Goal: Task Accomplishment & Management: Complete application form

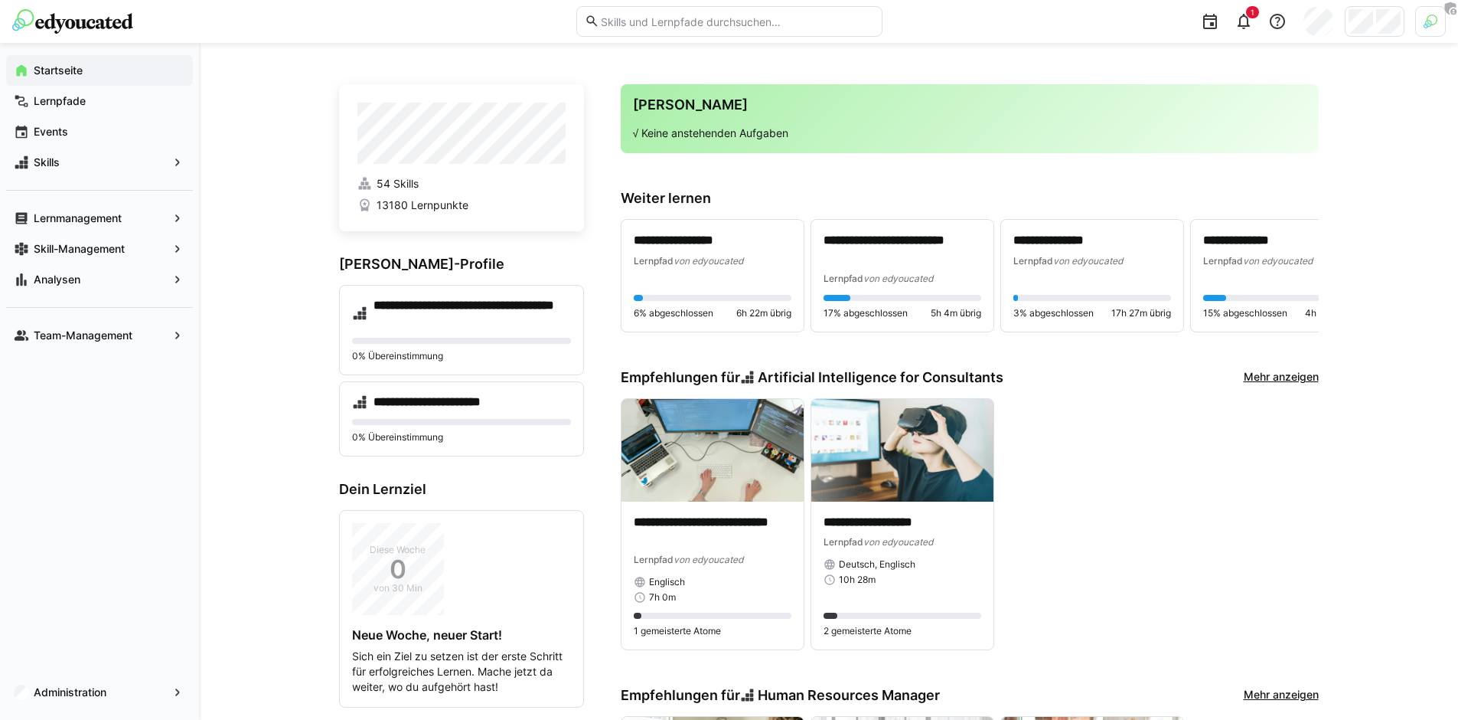
click at [1374, 27] on div at bounding box center [1375, 21] width 60 height 31
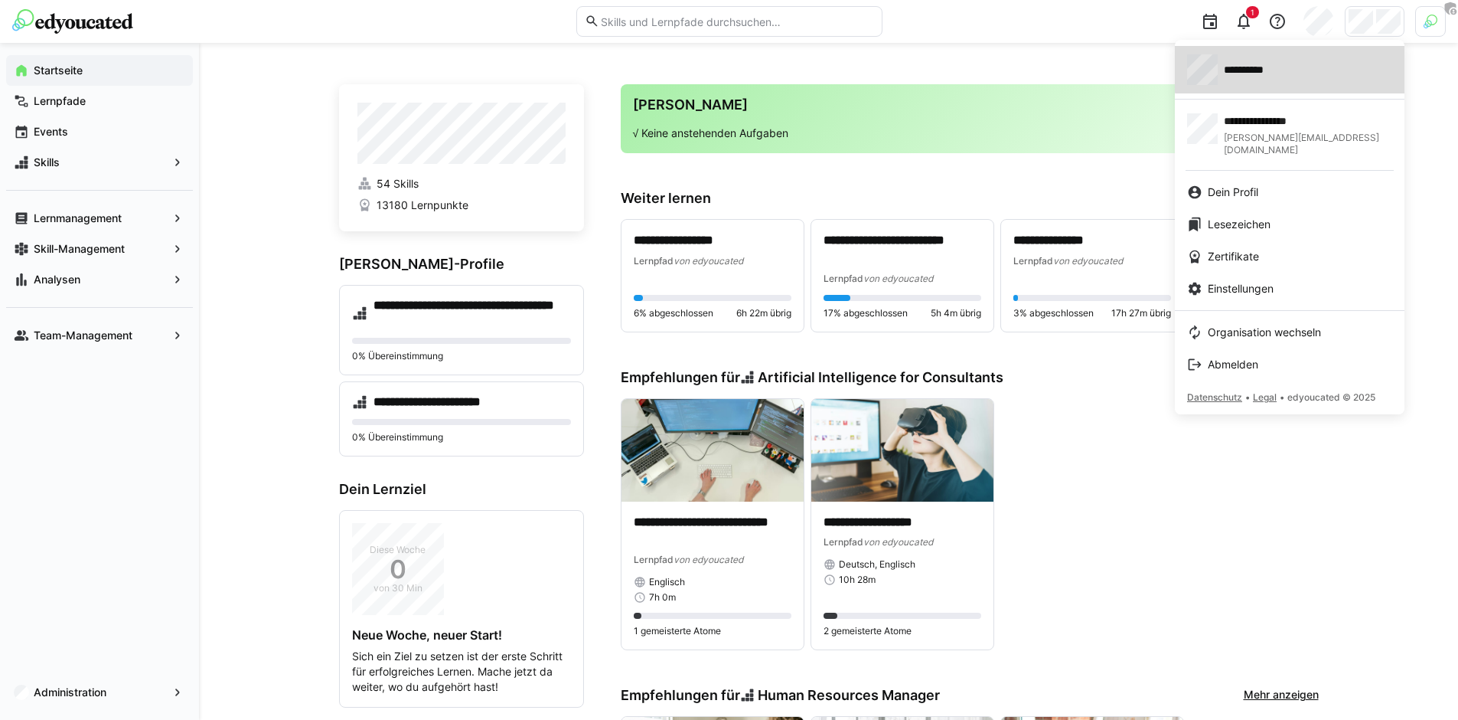
click at [1313, 67] on div "**********" at bounding box center [1289, 69] width 205 height 31
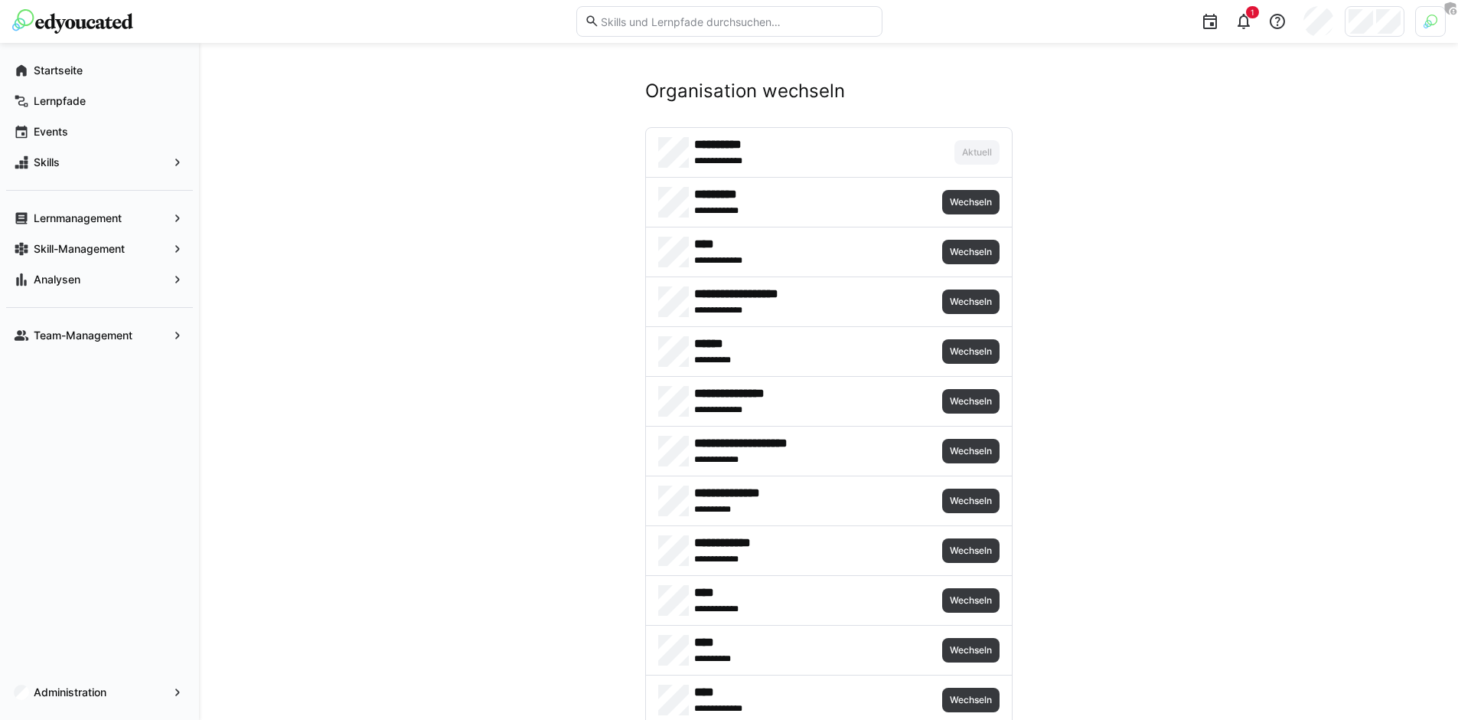
scroll to position [6766, 0]
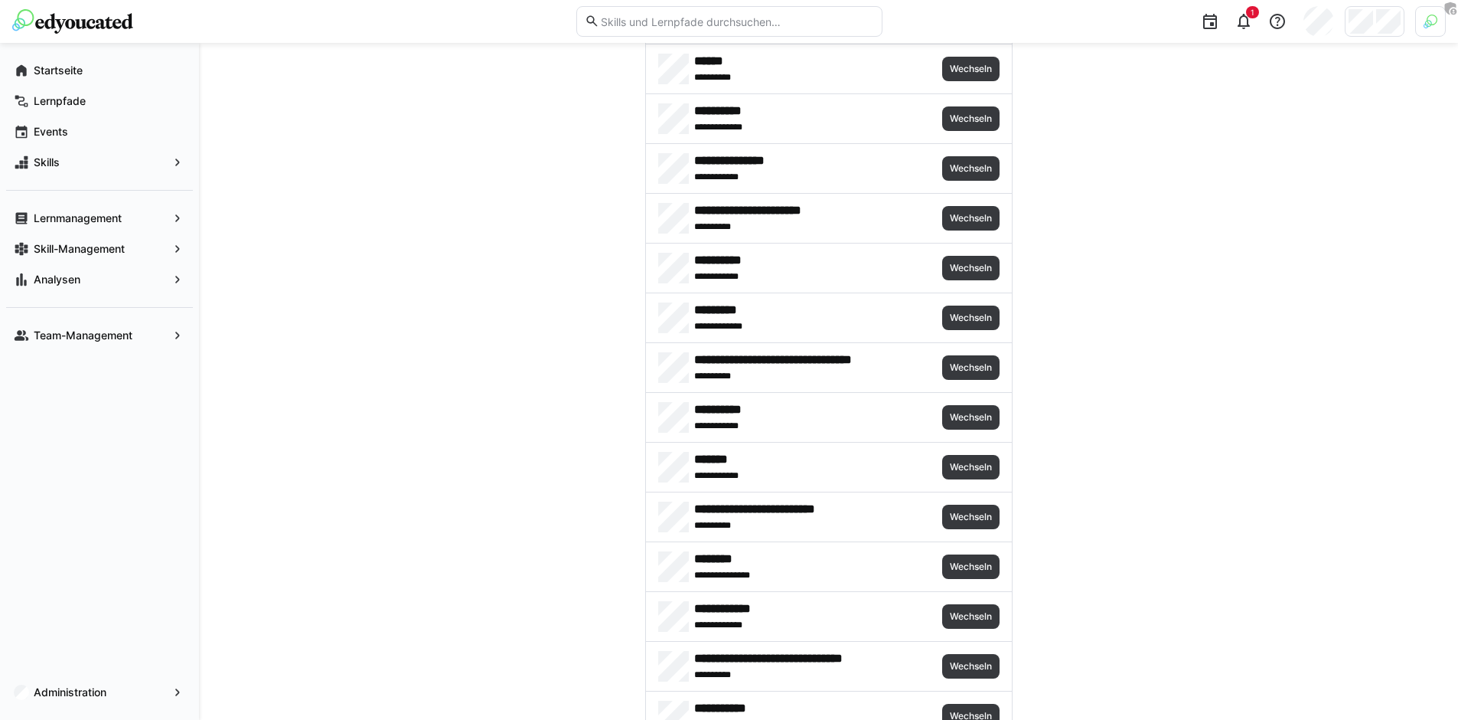
click at [971, 380] on div "**********" at bounding box center [829, 367] width 366 height 49
click at [972, 377] on span "Wechseln" at bounding box center [970, 367] width 57 height 24
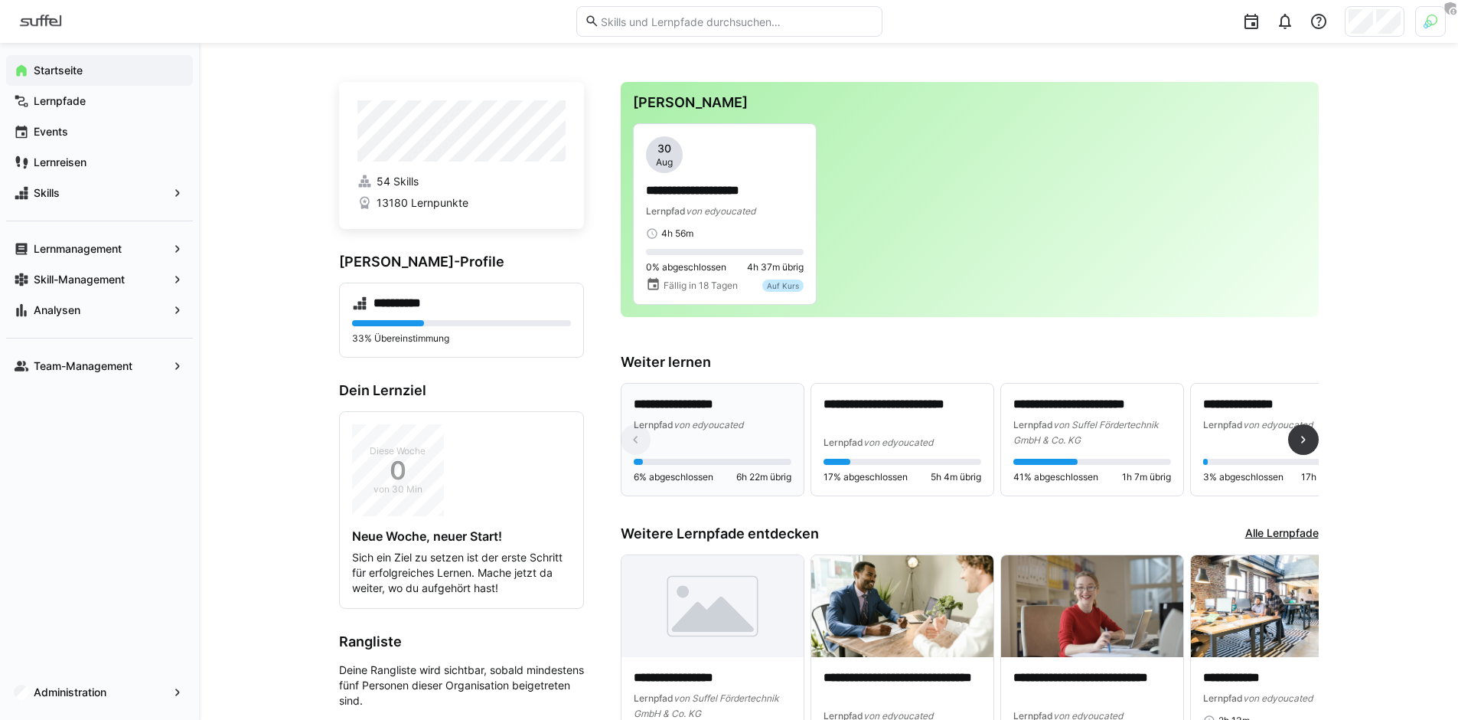
scroll to position [3, 0]
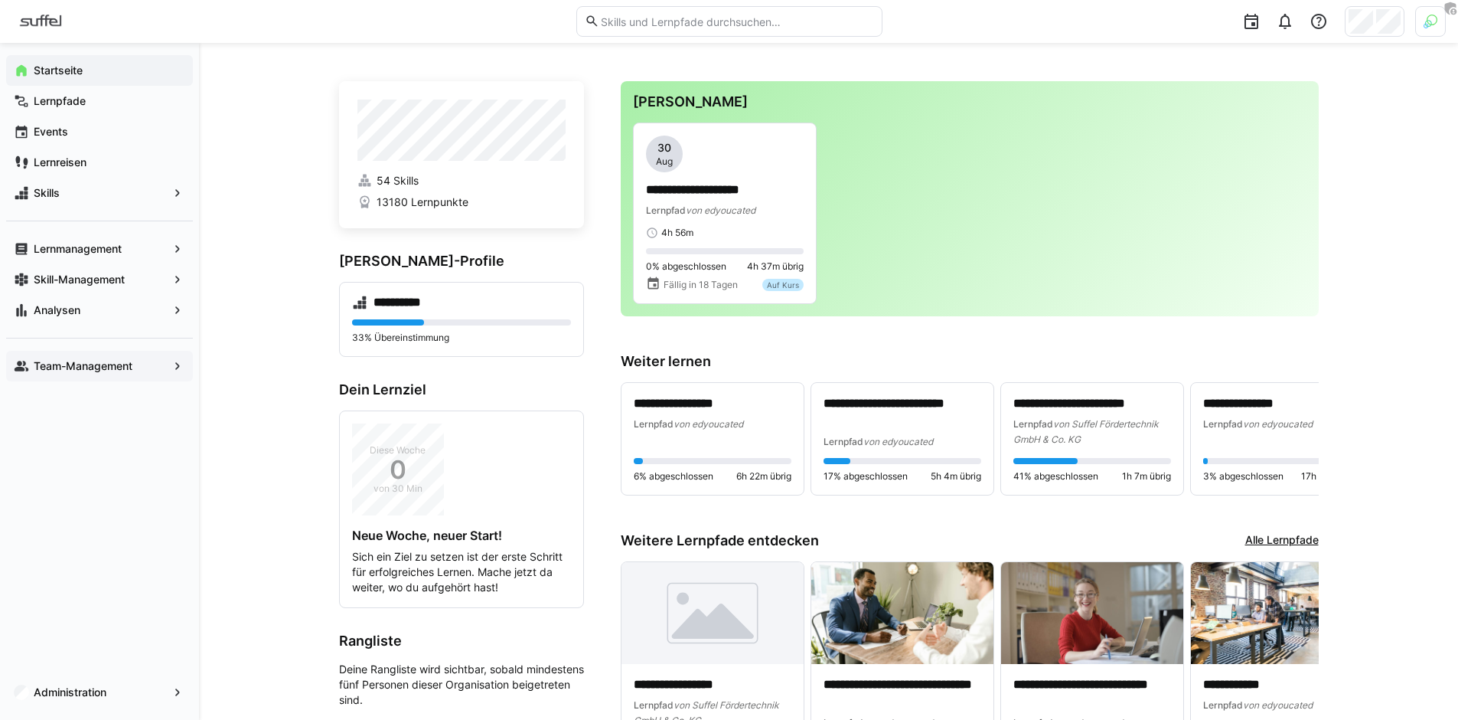
click at [114, 353] on div "Team-Management" at bounding box center [99, 366] width 187 height 31
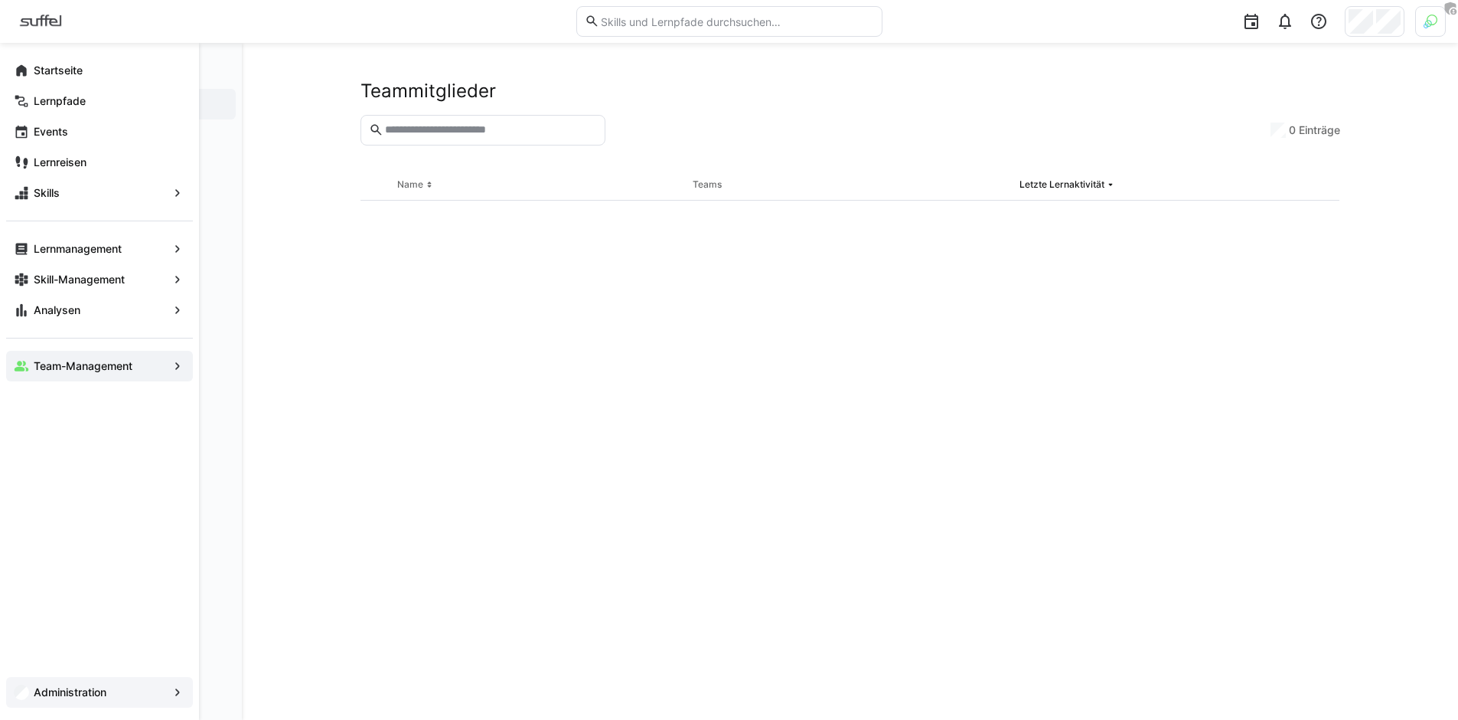
click at [139, 703] on div "Administration" at bounding box center [99, 692] width 187 height 31
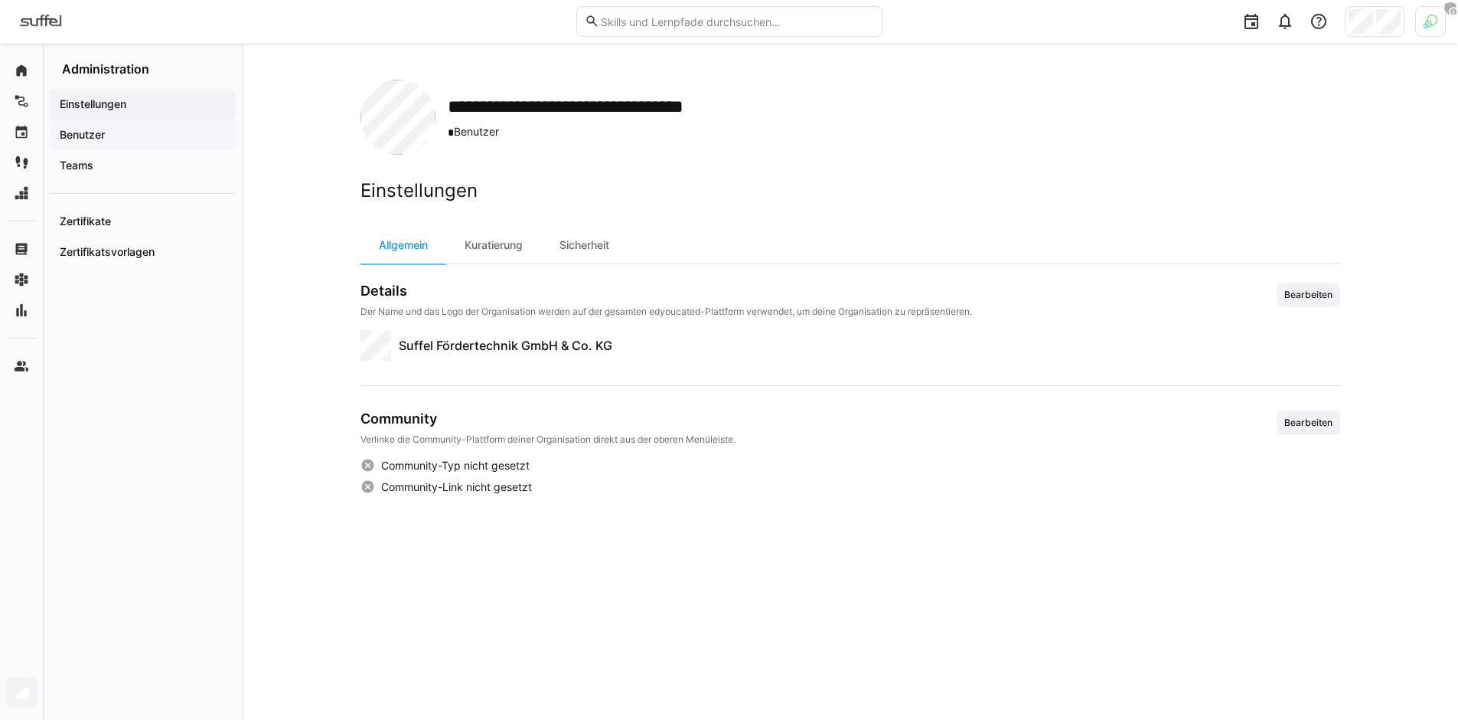
click at [162, 147] on div "Benutzer" at bounding box center [143, 134] width 186 height 31
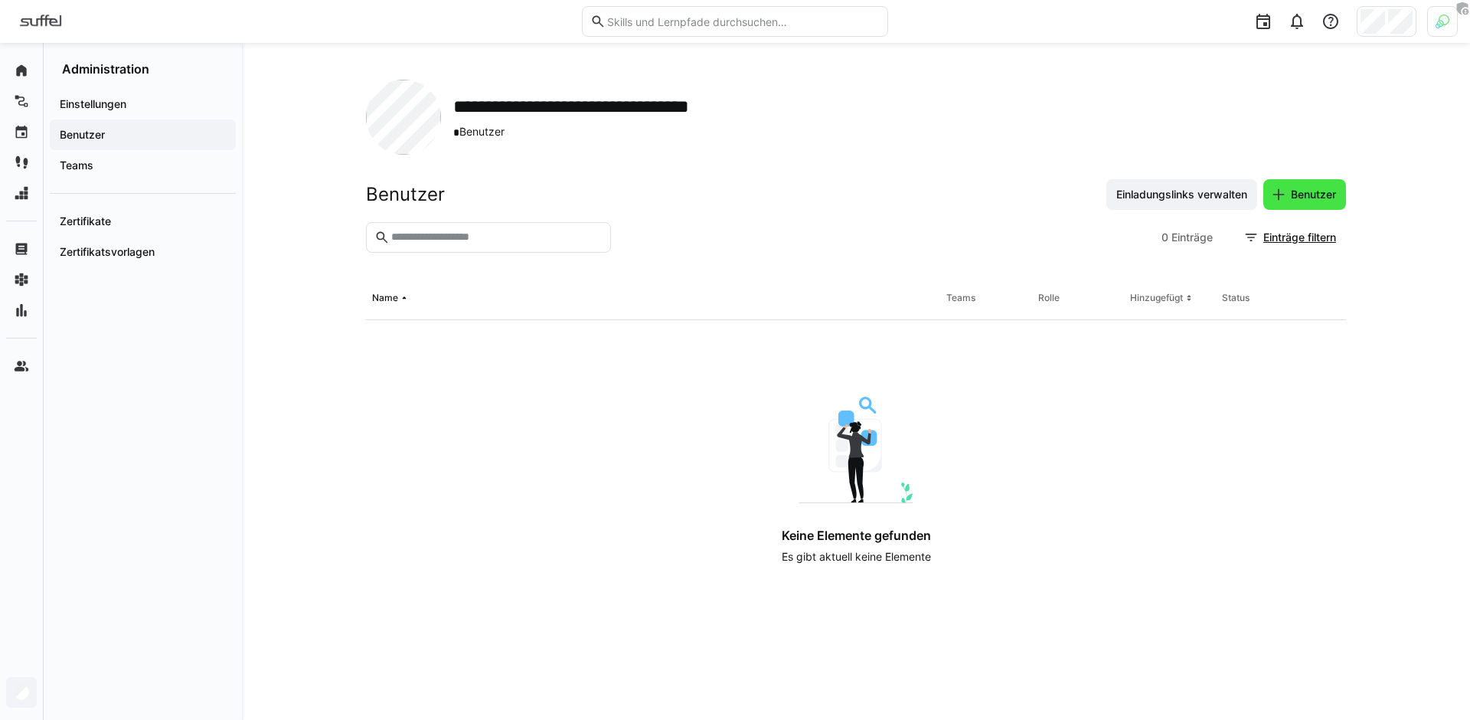
click at [1297, 201] on span "Benutzer" at bounding box center [1313, 194] width 50 height 15
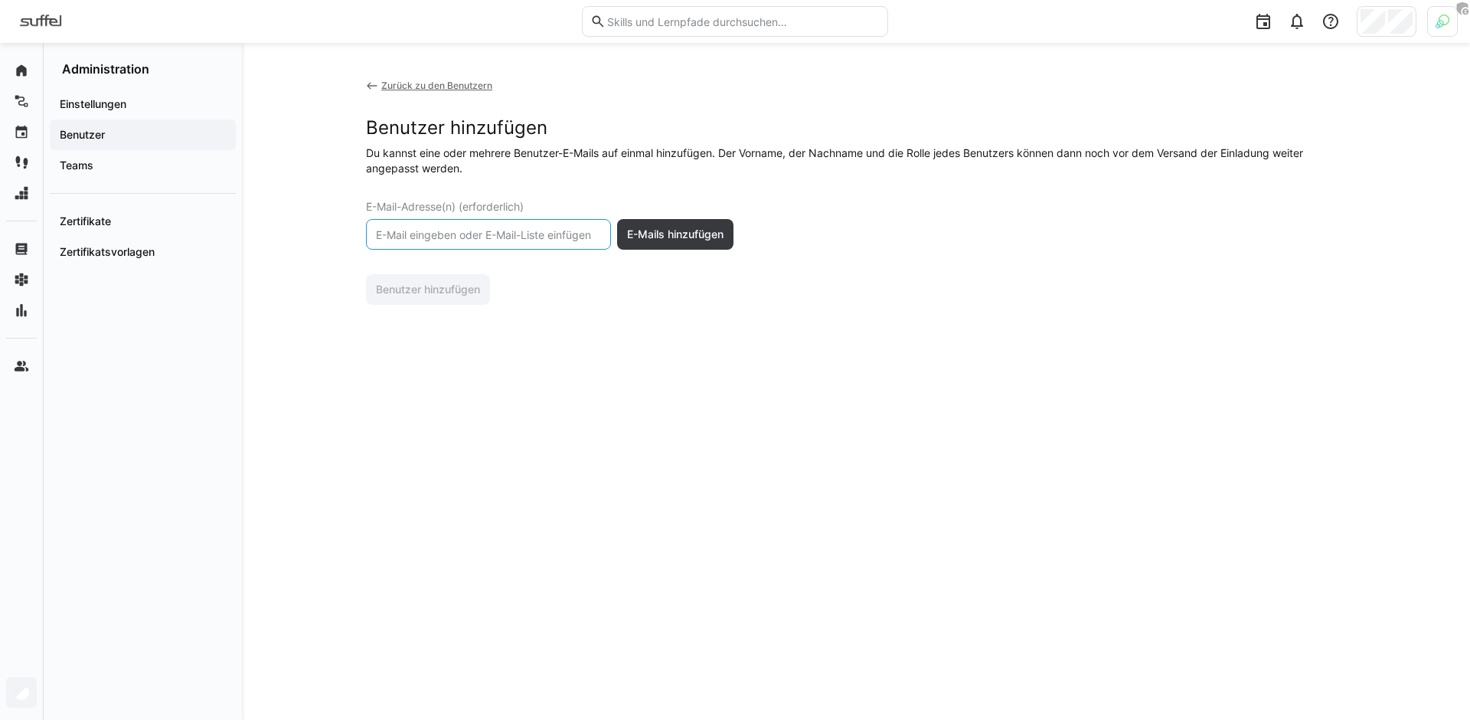
click at [486, 235] on input "text" at bounding box center [488, 234] width 228 height 14
paste input "janine.cazzini@suffel.com"
type input "janine.cazzini@suffel.com"
click at [695, 238] on span "E-Mails hinzufügen" at bounding box center [675, 234] width 101 height 15
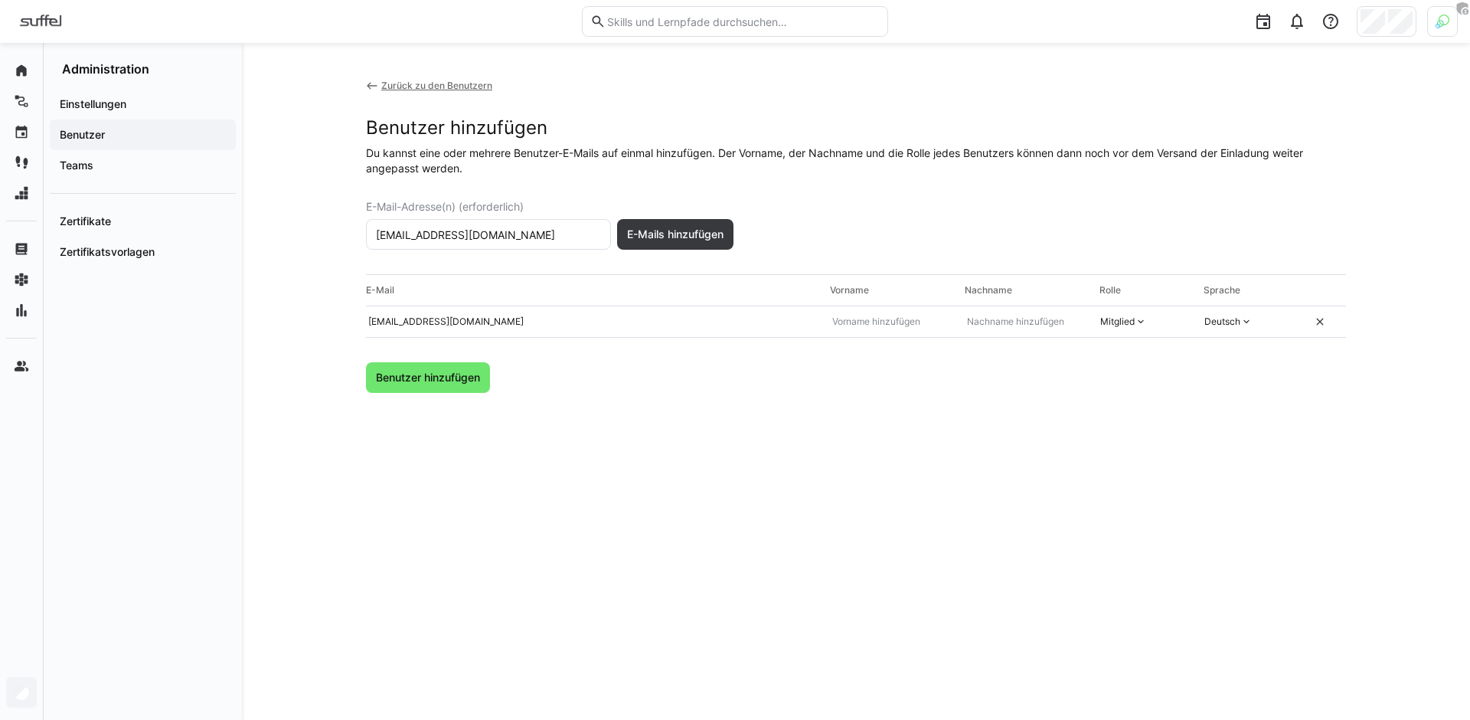
click at [495, 239] on input "janine.cazzini@suffel.com" at bounding box center [488, 234] width 228 height 14
paste input "tim.ebert@suffel.com"
type input "tim.ebert@suffel.com"
click at [698, 240] on span "E-Mails hinzufügen" at bounding box center [675, 234] width 101 height 15
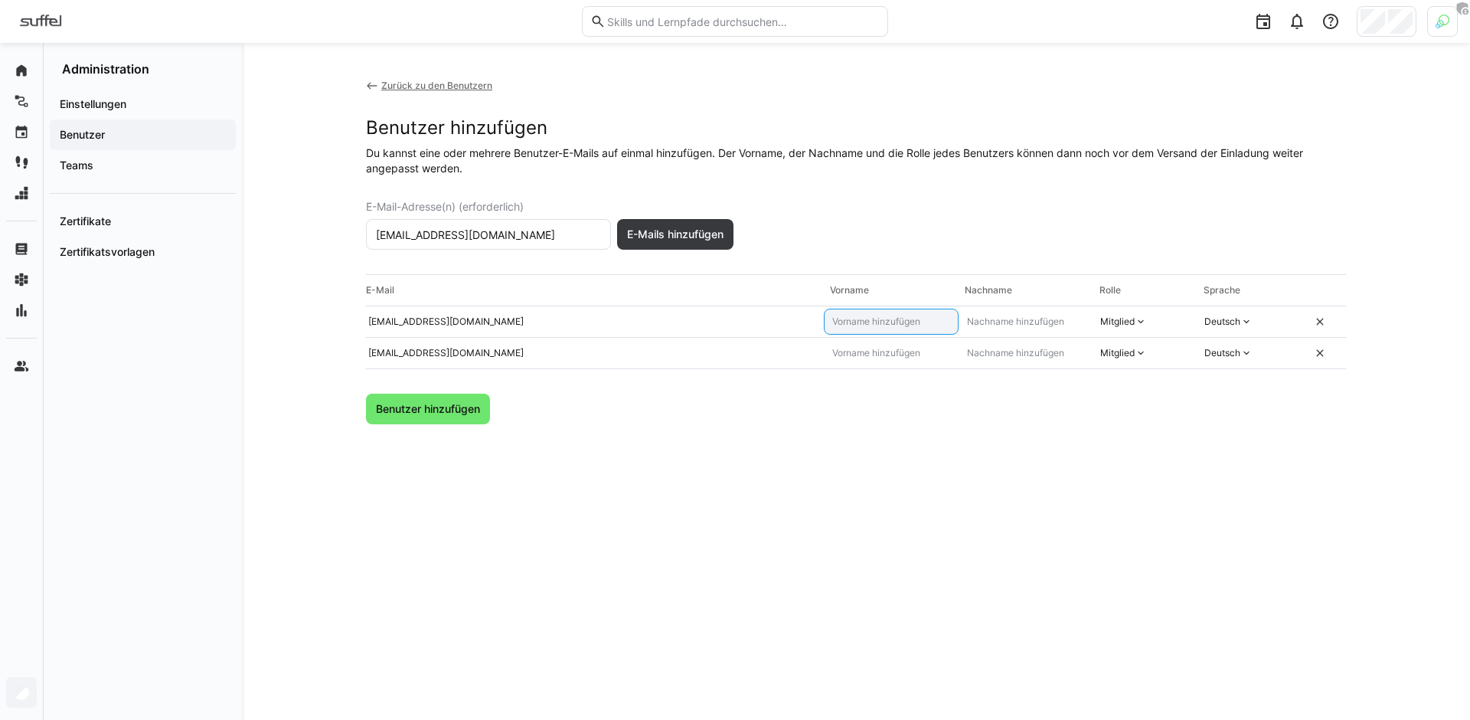
click at [891, 318] on input "text" at bounding box center [891, 321] width 121 height 12
type input "Janine"
type input "S"
type input "Cazzini"
type input "Tim"
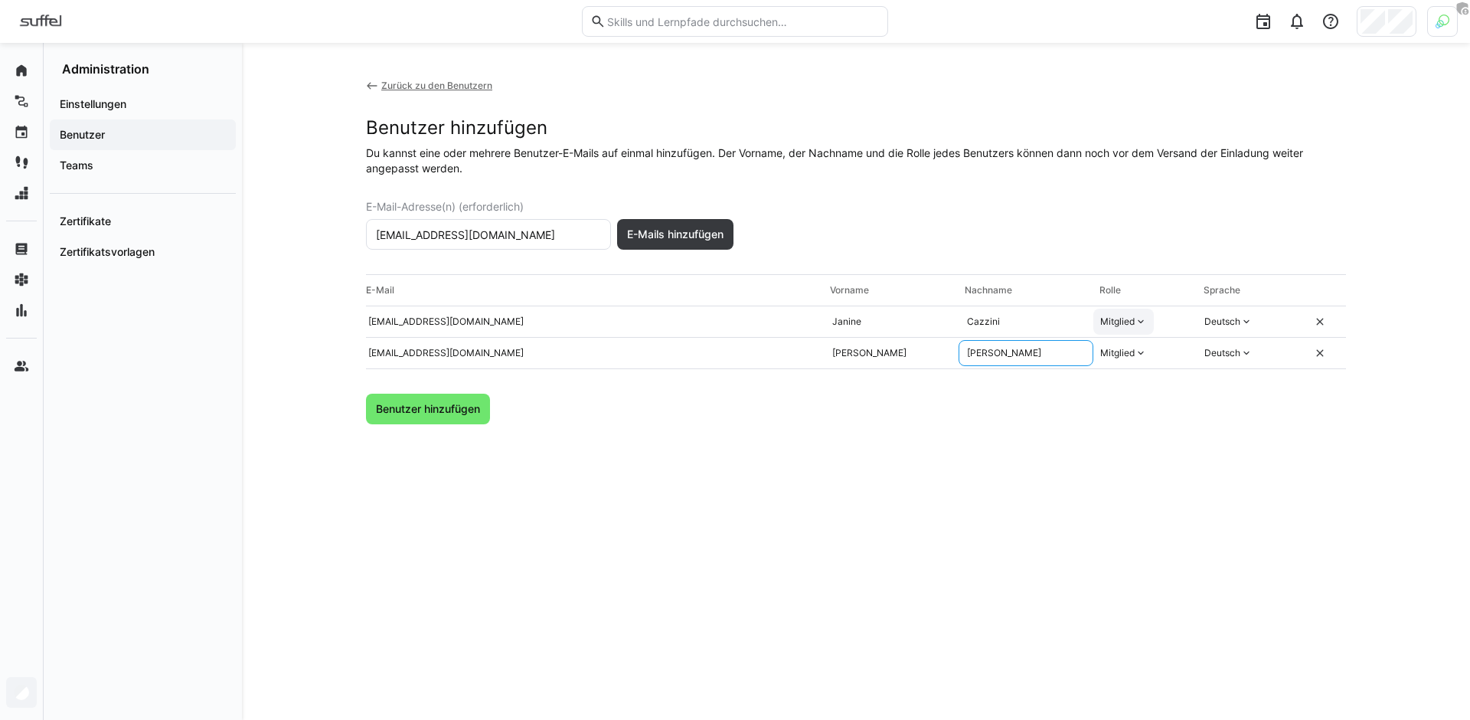
type input "Ebert"
click at [1128, 313] on div "Mitglied" at bounding box center [1123, 322] width 60 height 26
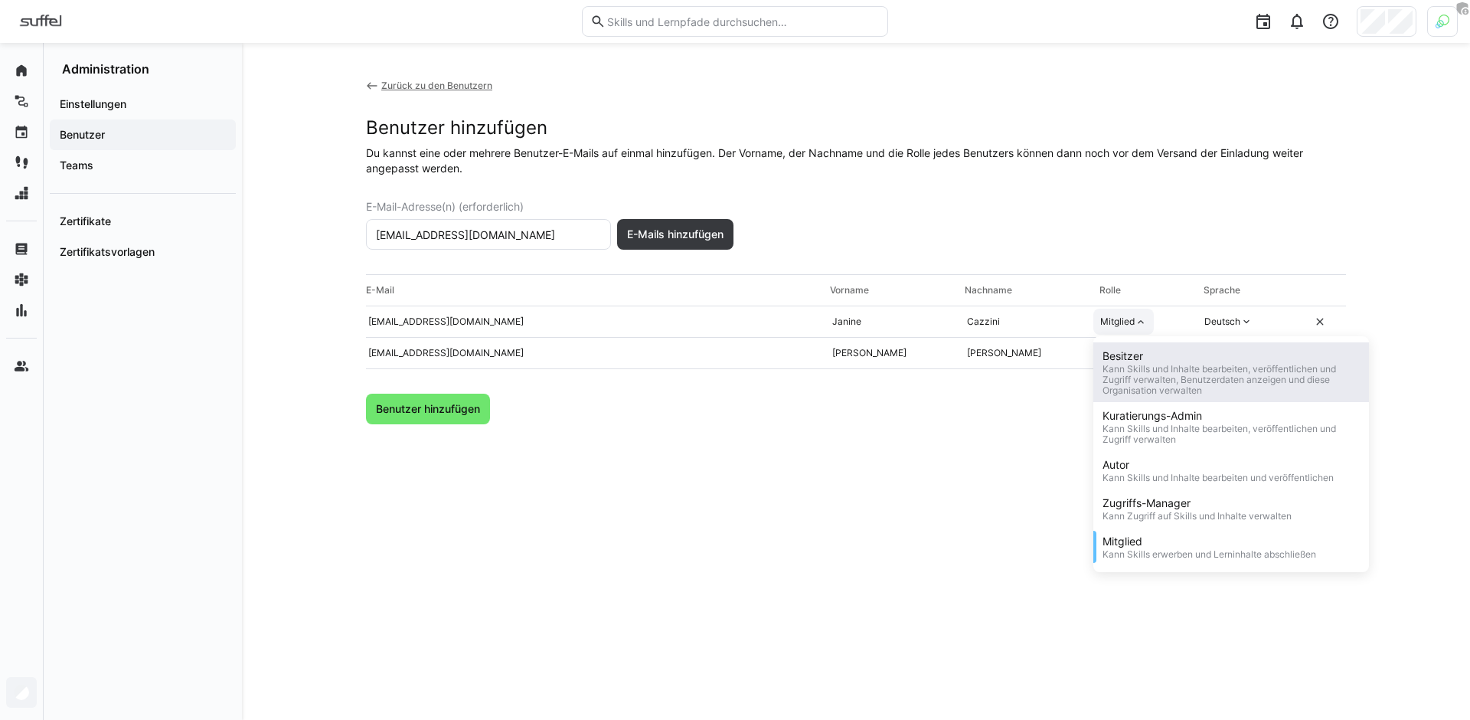
click at [1131, 362] on div "Besitzer" at bounding box center [1230, 355] width 257 height 15
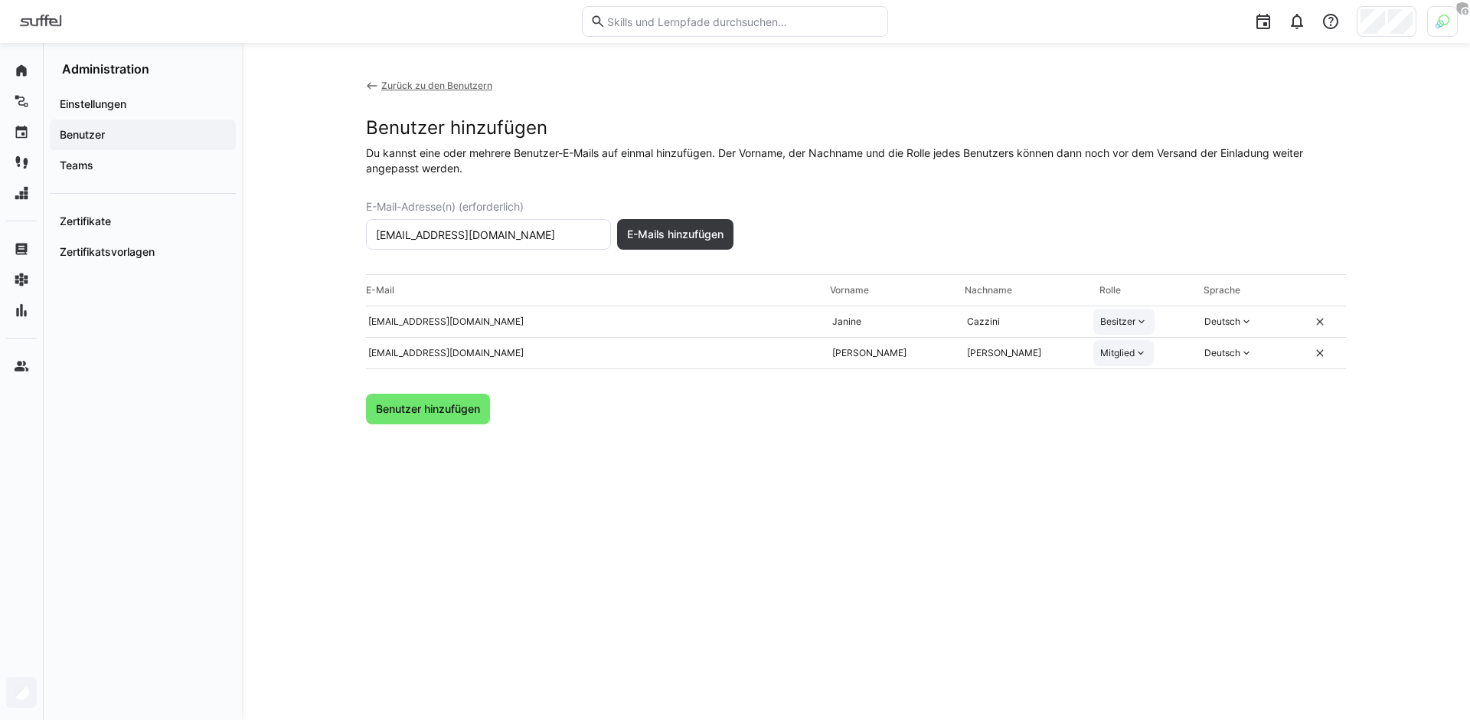
click at [1125, 354] on div "Mitglied" at bounding box center [1117, 353] width 34 height 12
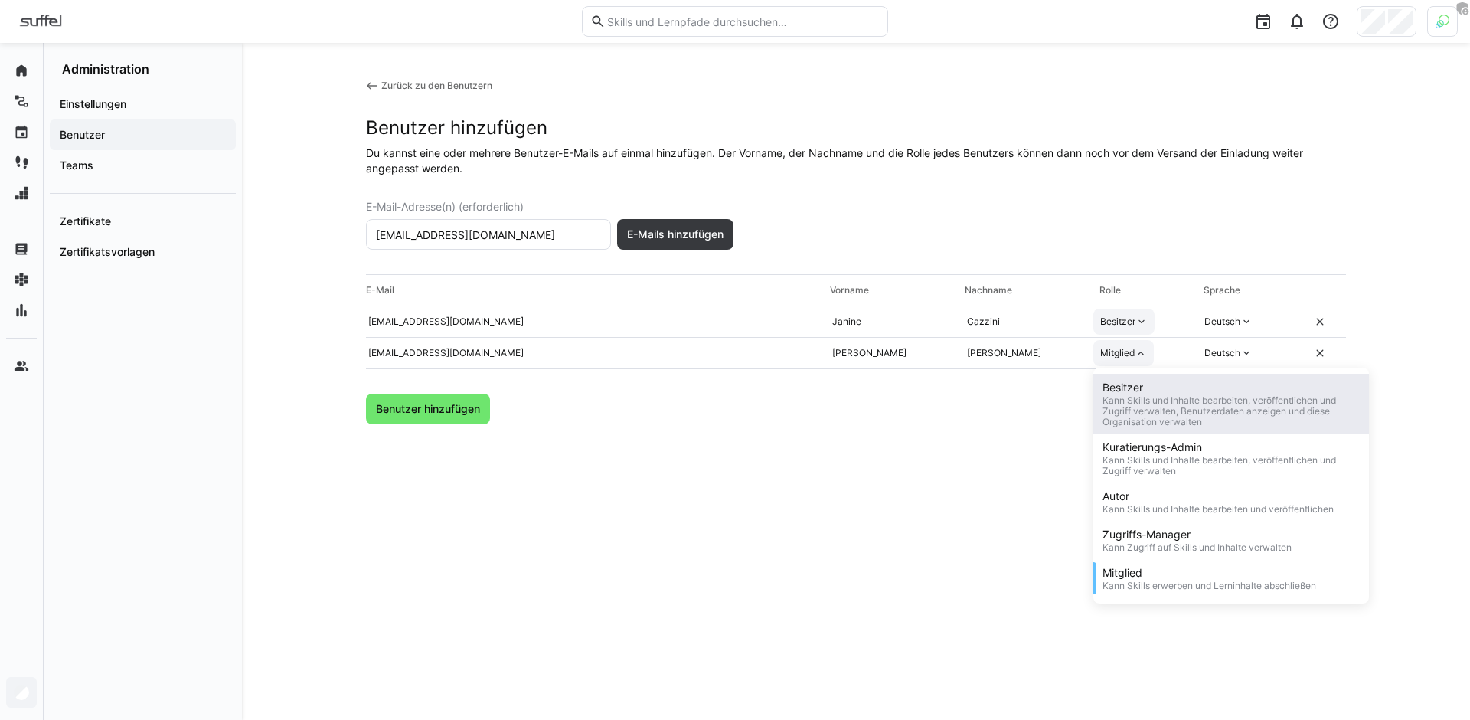
click at [1136, 407] on div "Kann Skills und Inhalte bearbeiten, veröffentlichen und Zugriff verwalten, Benu…" at bounding box center [1230, 411] width 257 height 32
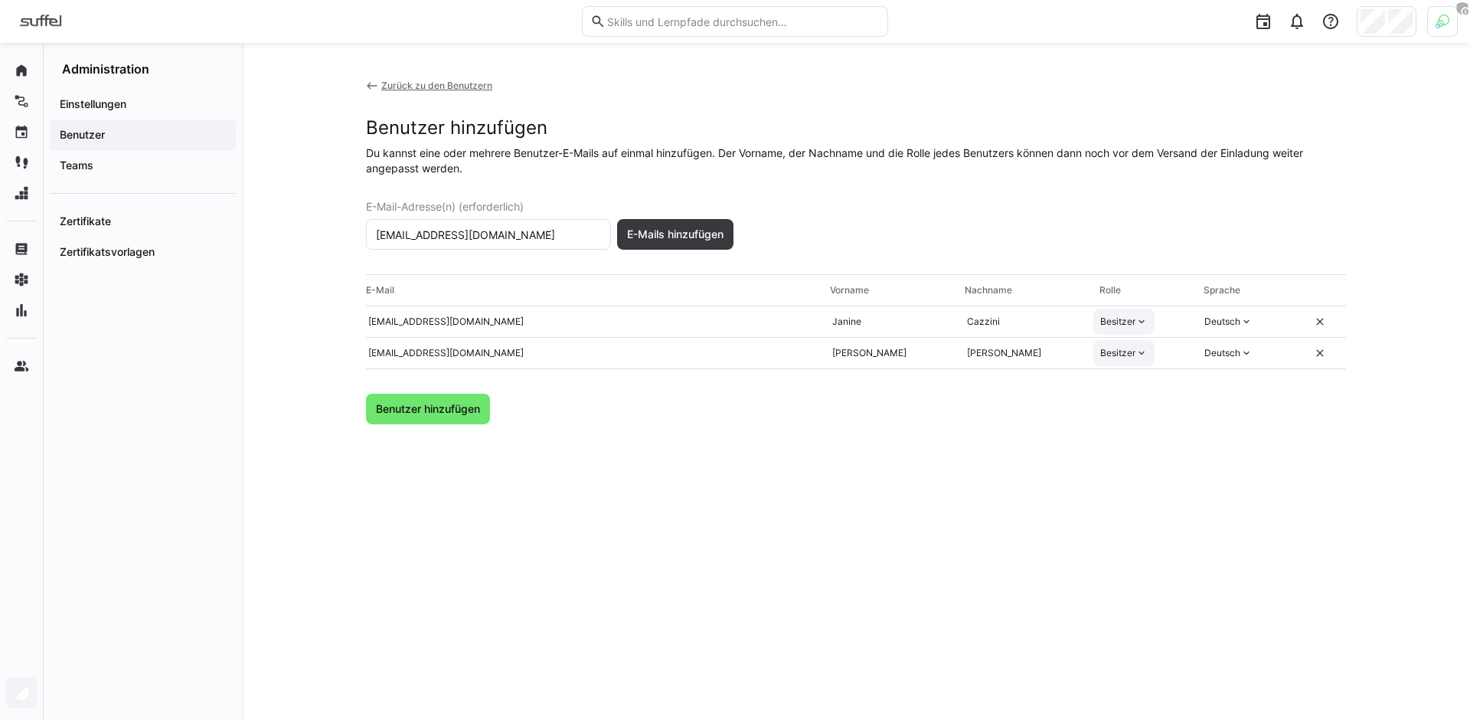
click at [1049, 442] on div "Zurück zu den Benutzern Benutzer hinzufügen Du kannst eine oder mehrere Benutze…" at bounding box center [856, 381] width 980 height 603
click at [414, 410] on span "Benutzer hinzufügen" at bounding box center [428, 408] width 109 height 15
